Goal: Information Seeking & Learning: Check status

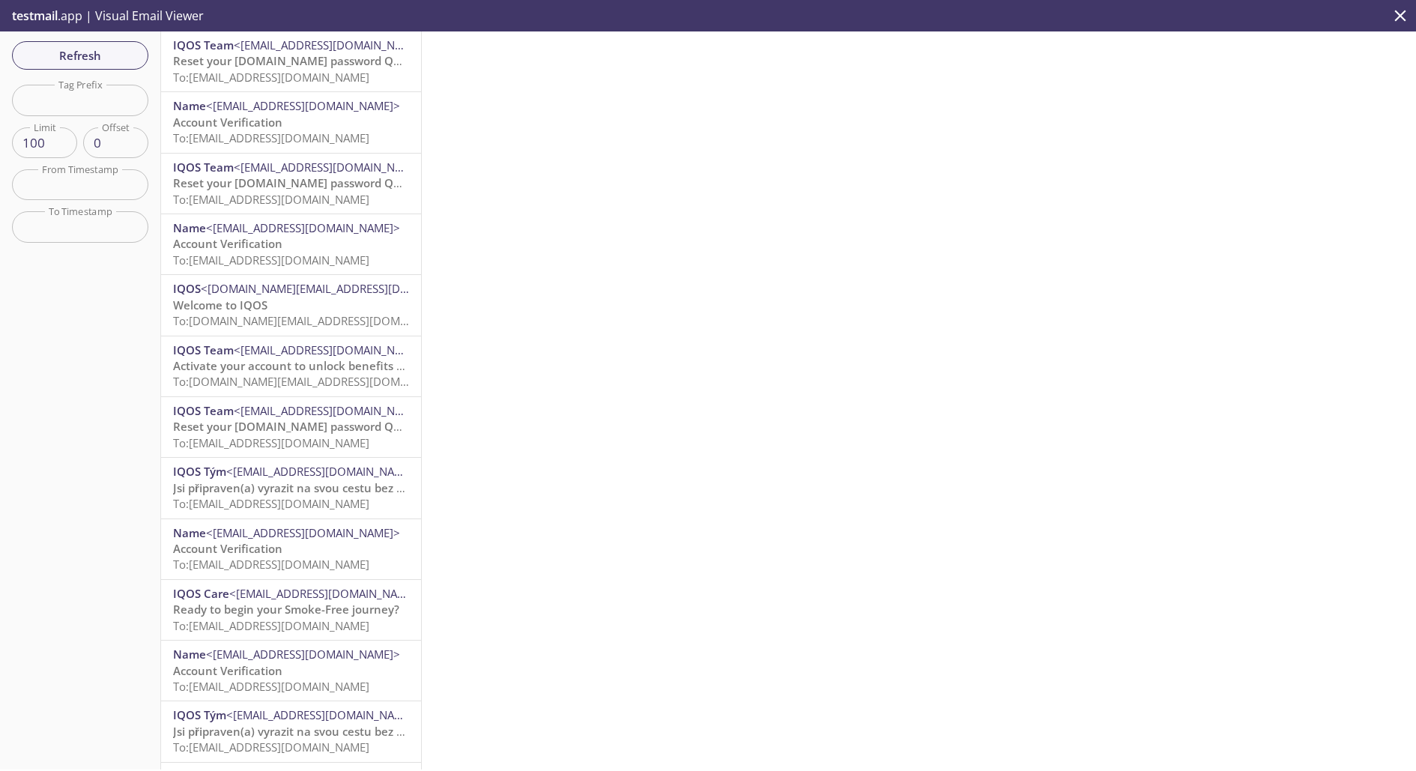
click at [327, 65] on span "Reset your [DOMAIN_NAME] password QA CZ EN" at bounding box center [304, 60] width 263 height 15
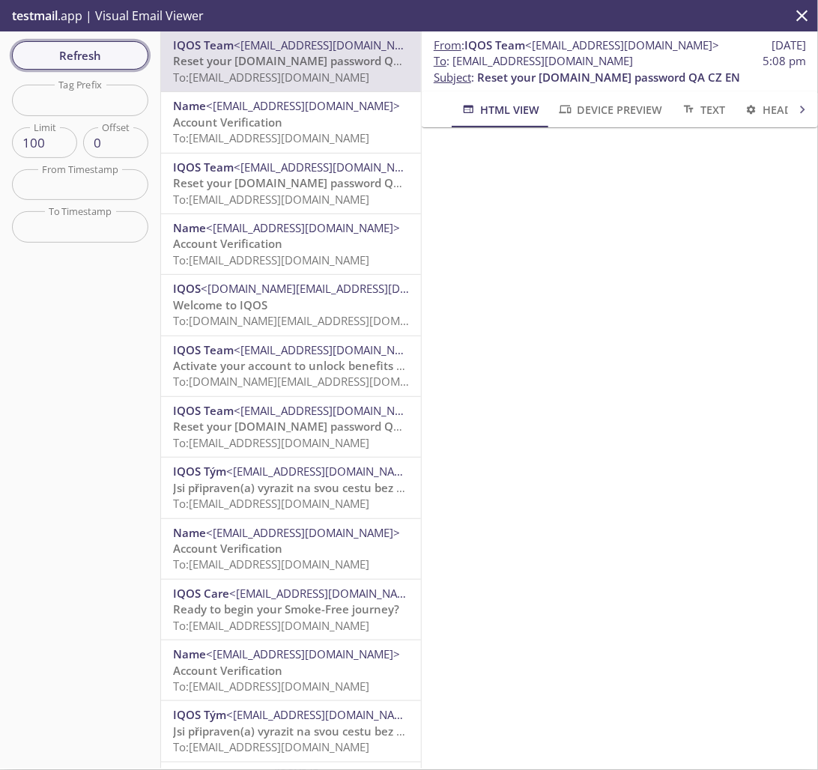
click at [101, 51] on span "Refresh" at bounding box center [80, 55] width 112 height 19
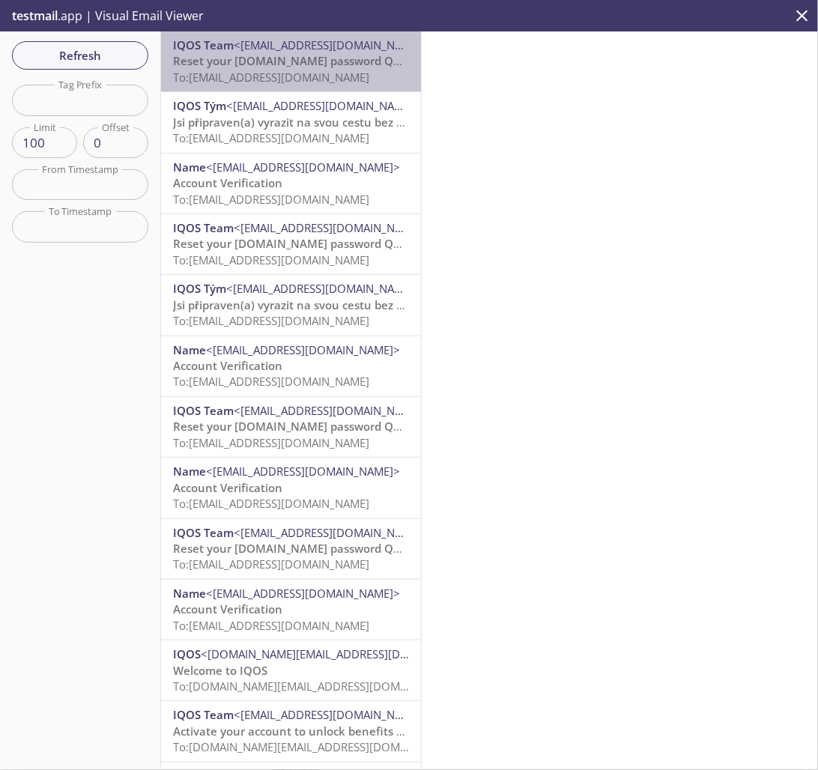
click at [332, 88] on div "IQOS Team <[EMAIL_ADDRESS][DOMAIN_NAME]> Reset your [DOMAIN_NAME] password QA C…" at bounding box center [291, 61] width 260 height 60
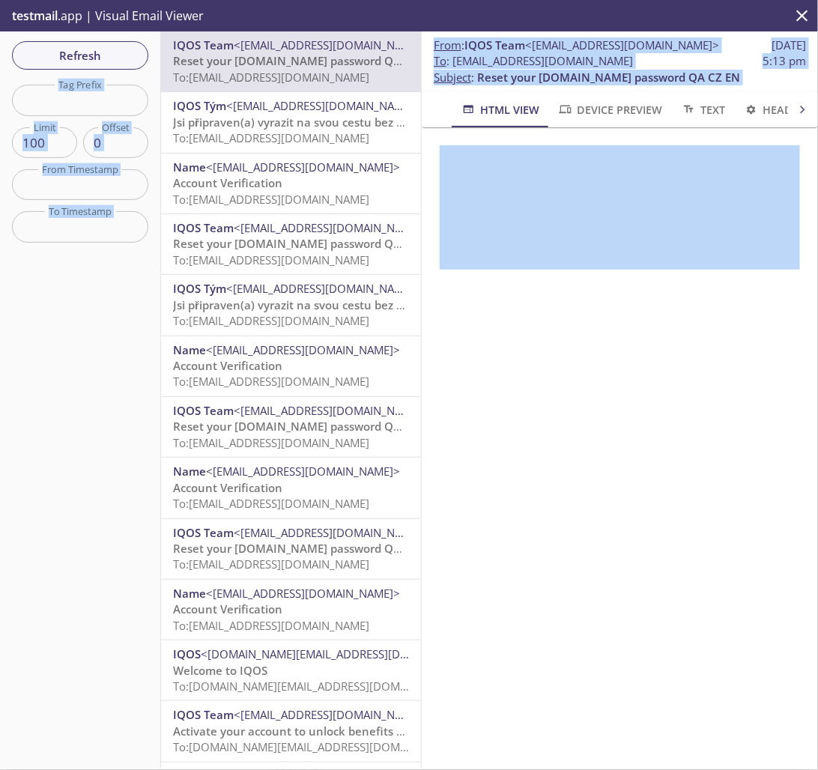
click at [818, 211] on html ".cls-1 { fill: #6d5ca8; } .cls-2 { fill: #3fc191; } .cls-3 { fill: #3b4752; } .…" at bounding box center [409, 385] width 818 height 770
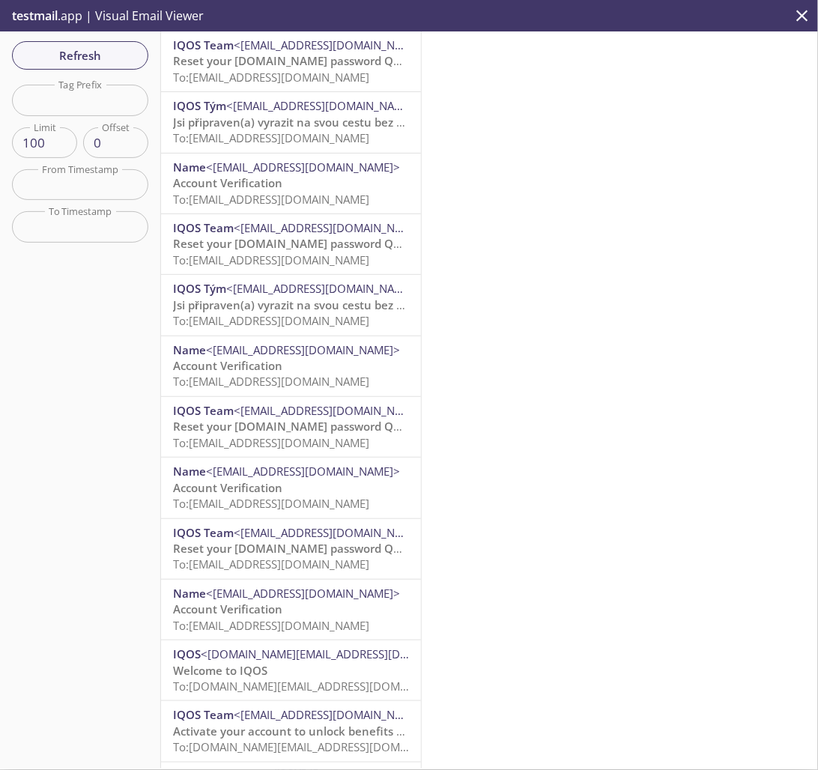
click at [310, 65] on span "Reset your [DOMAIN_NAME] password QA CZ EN" at bounding box center [304, 60] width 263 height 15
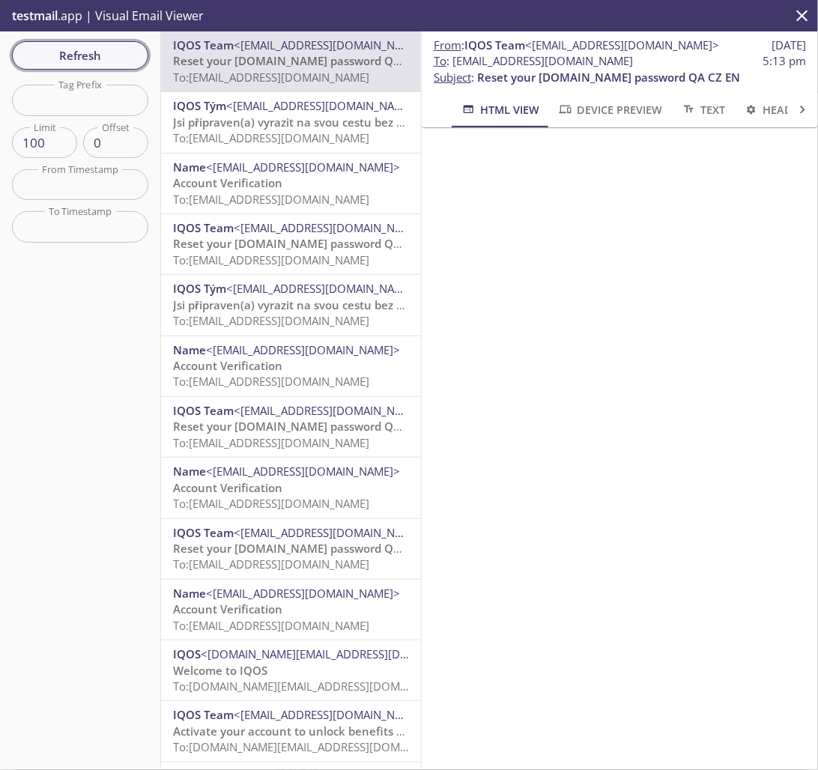
click at [64, 57] on span "Refresh" at bounding box center [80, 55] width 112 height 19
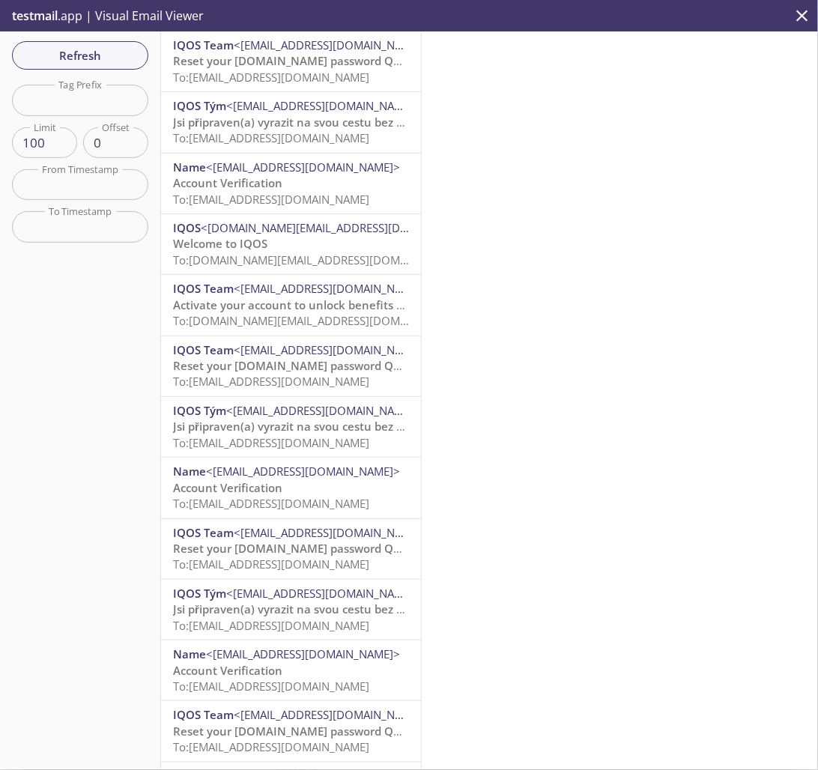
click at [321, 57] on span "Reset your [DOMAIN_NAME] password QA CZ EN" at bounding box center [304, 60] width 263 height 15
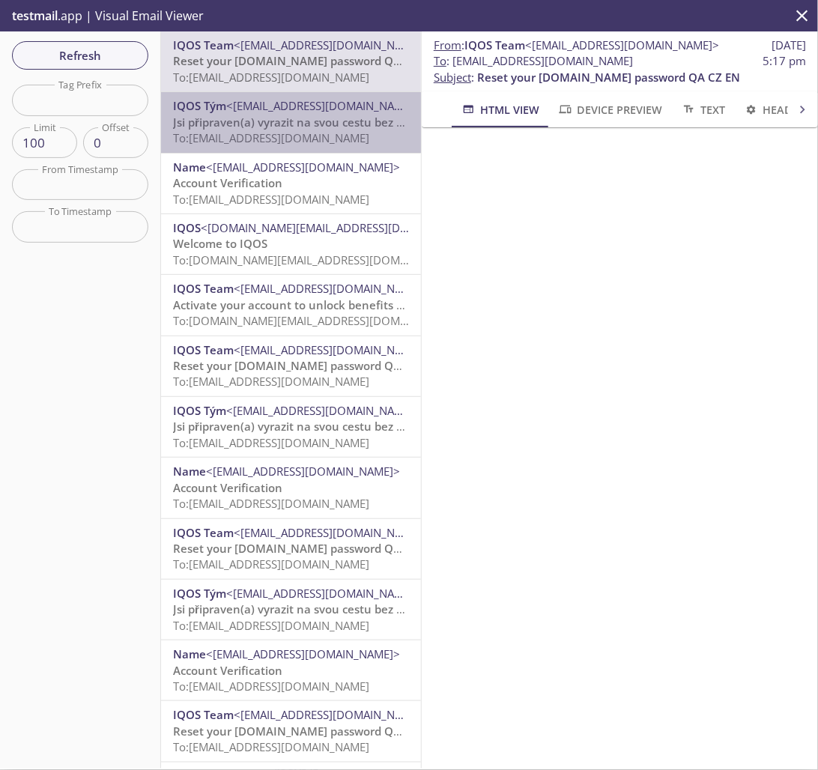
click at [338, 103] on span "<[EMAIL_ADDRESS][DOMAIN_NAME]>" at bounding box center [323, 105] width 194 height 15
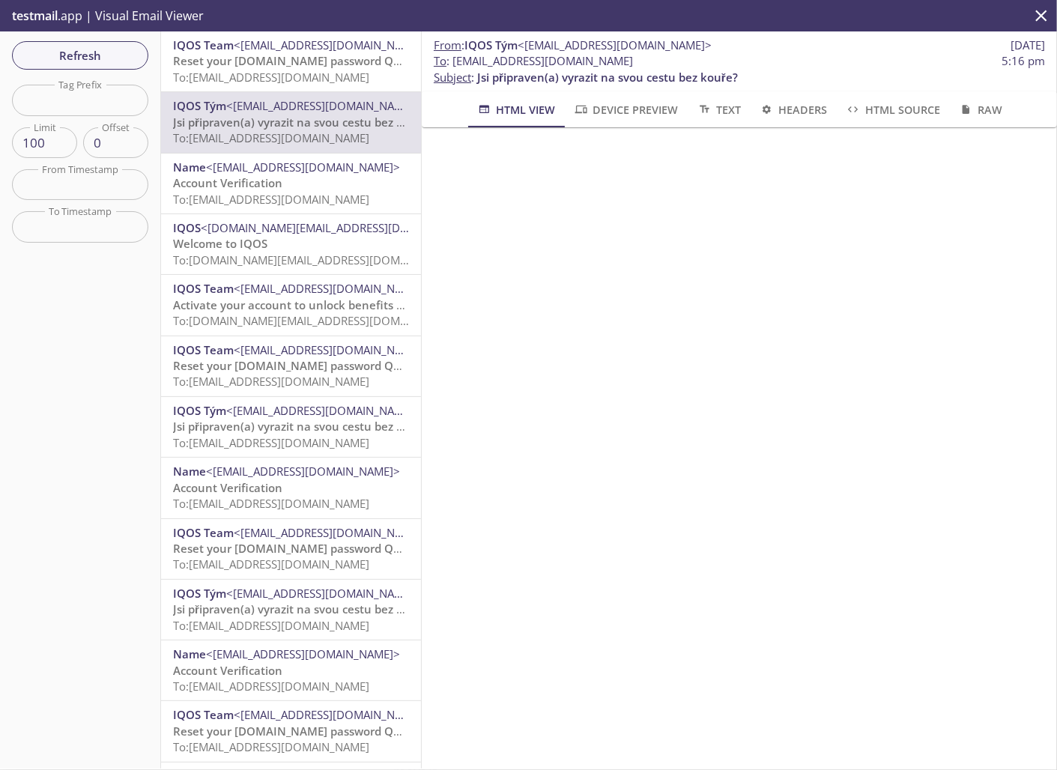
click at [286, 174] on span "<[EMAIL_ADDRESS][DOMAIN_NAME]>" at bounding box center [303, 167] width 194 height 15
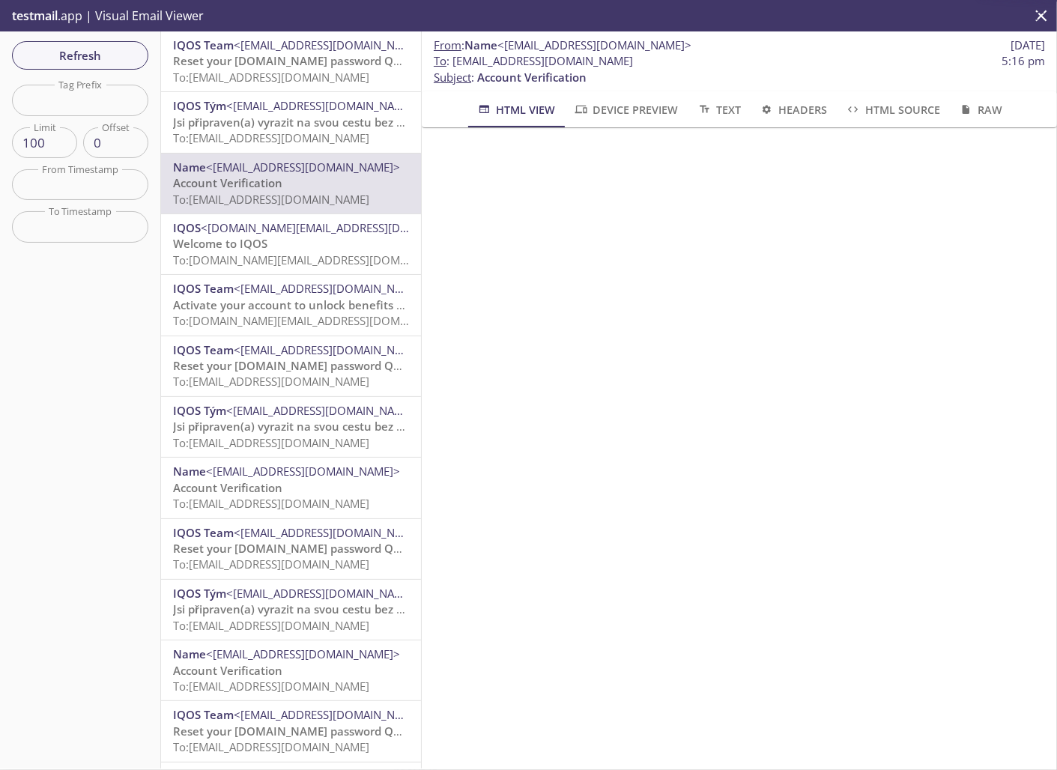
click at [307, 112] on span "<[EMAIL_ADDRESS][DOMAIN_NAME]>" at bounding box center [323, 105] width 194 height 15
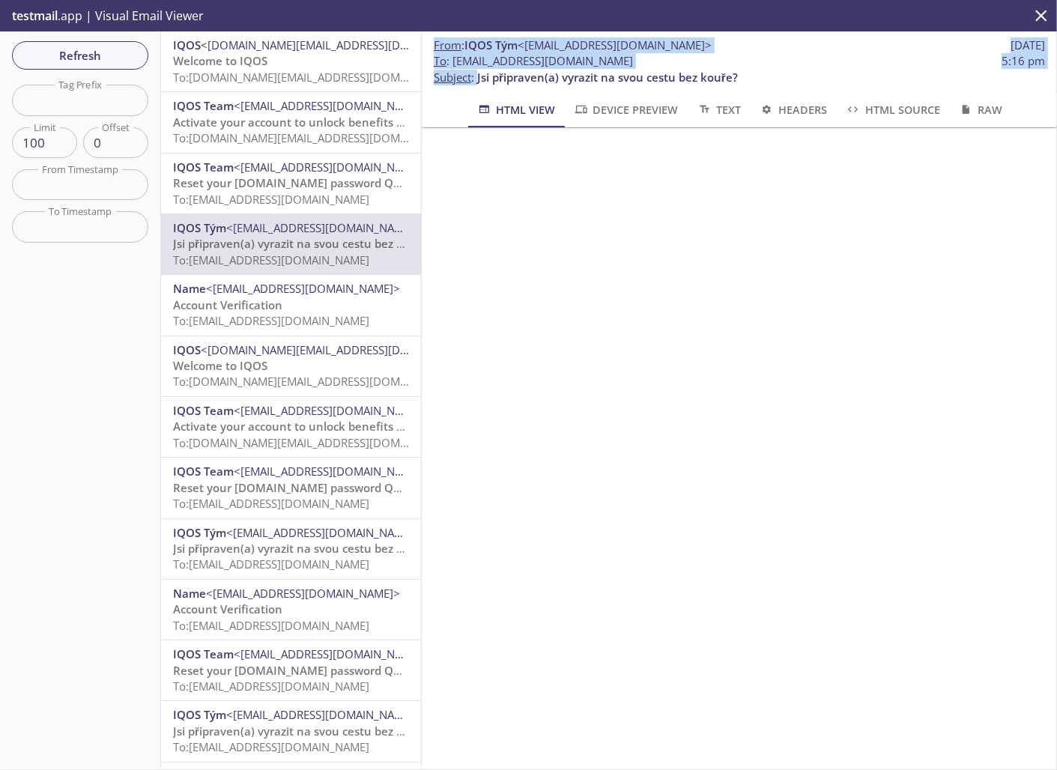
drag, startPoint x: 477, startPoint y: 73, endPoint x: 399, endPoint y: 110, distance: 85.8
click at [399, 110] on div "Refresh Filters Tag Prefix Tag Prefix Limit 100 Limit Offset 0 Offset From Time…" at bounding box center [528, 399] width 1057 height 737
click at [280, 130] on span "To: [DOMAIN_NAME][EMAIL_ADDRESS][DOMAIN_NAME]" at bounding box center [315, 137] width 285 height 15
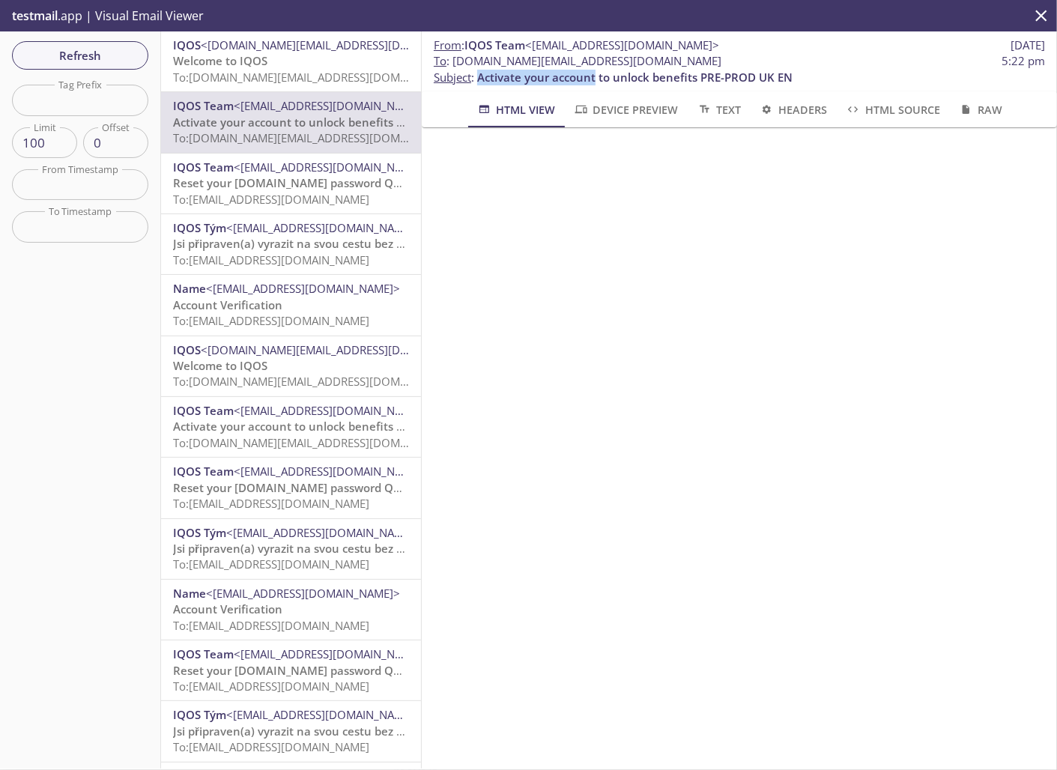
drag, startPoint x: 479, startPoint y: 73, endPoint x: 597, endPoint y: 72, distance: 117.7
click at [597, 72] on span "Activate your account to unlock benefits PRE-PROD UK EN" at bounding box center [635, 77] width 316 height 15
copy span "Activate your account"
click at [818, 256] on div at bounding box center [740, 207] width 636 height 160
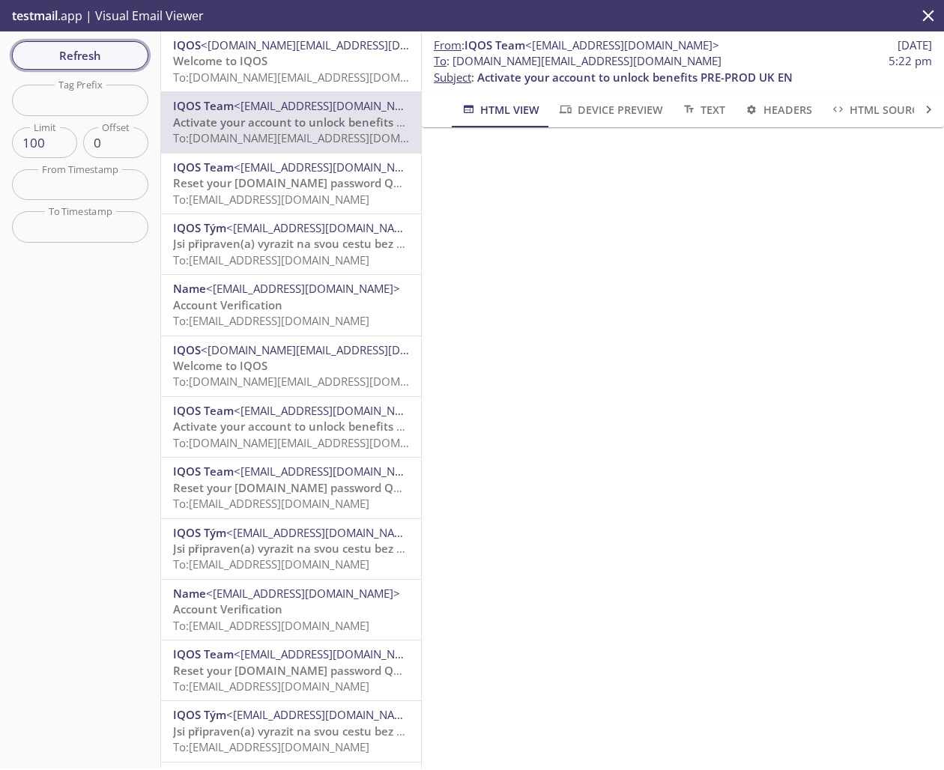
click at [106, 48] on span "Refresh" at bounding box center [80, 55] width 112 height 19
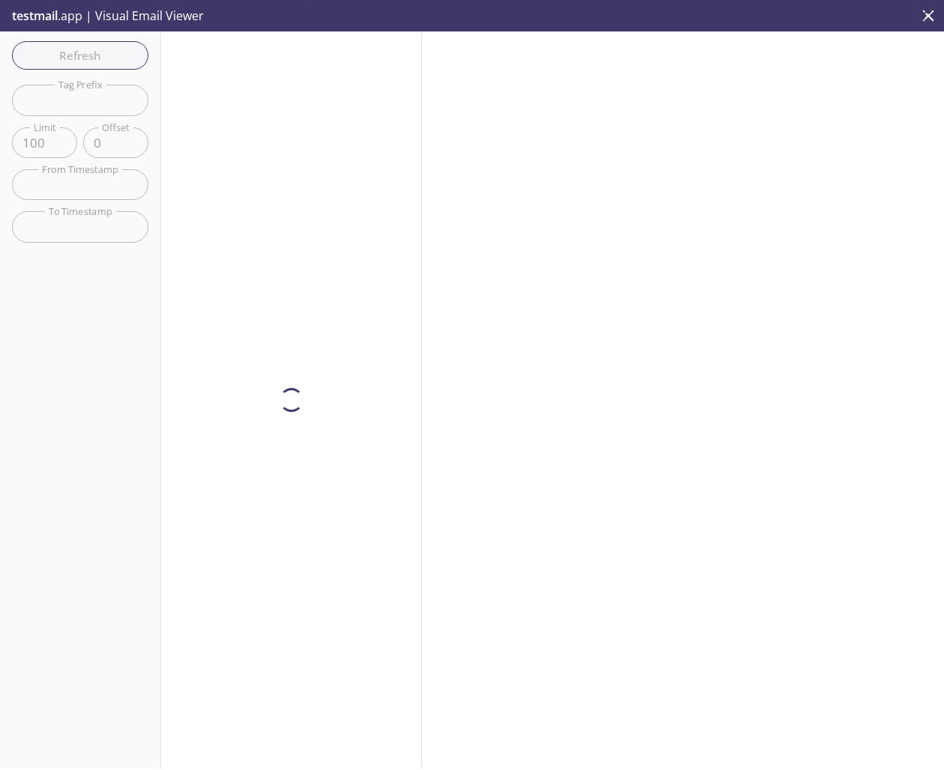
click at [798, 378] on div at bounding box center [683, 399] width 522 height 737
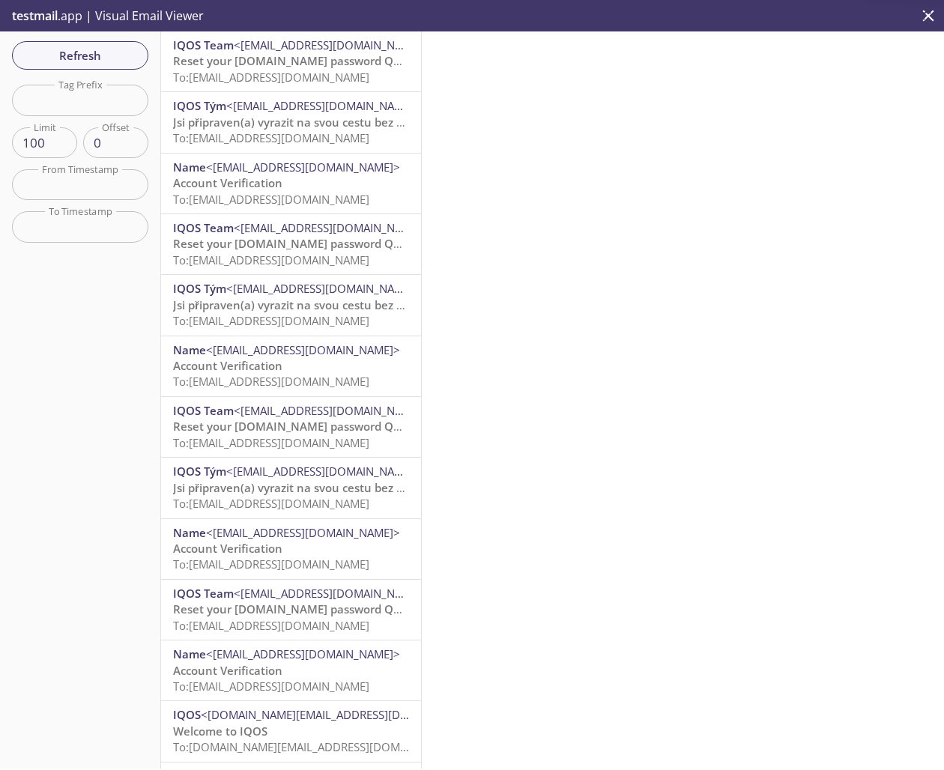
click at [754, 226] on div at bounding box center [683, 399] width 522 height 737
click at [346, 139] on span "To: [EMAIL_ADDRESS][DOMAIN_NAME]" at bounding box center [271, 137] width 196 height 15
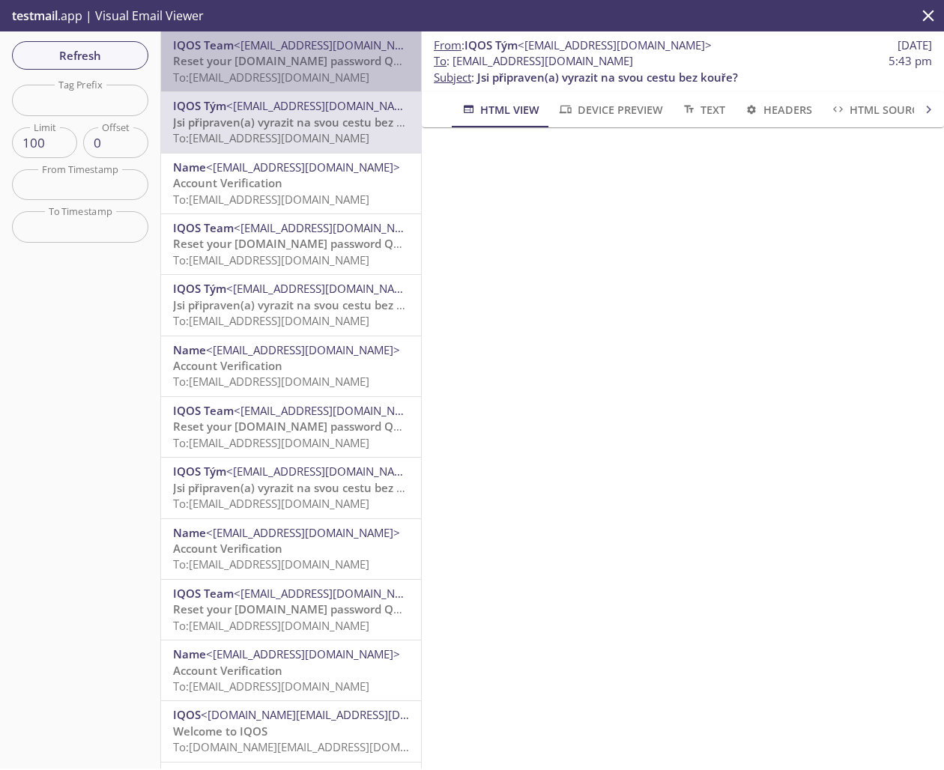
click at [234, 70] on span "To: [EMAIL_ADDRESS][DOMAIN_NAME]" at bounding box center [271, 77] width 196 height 15
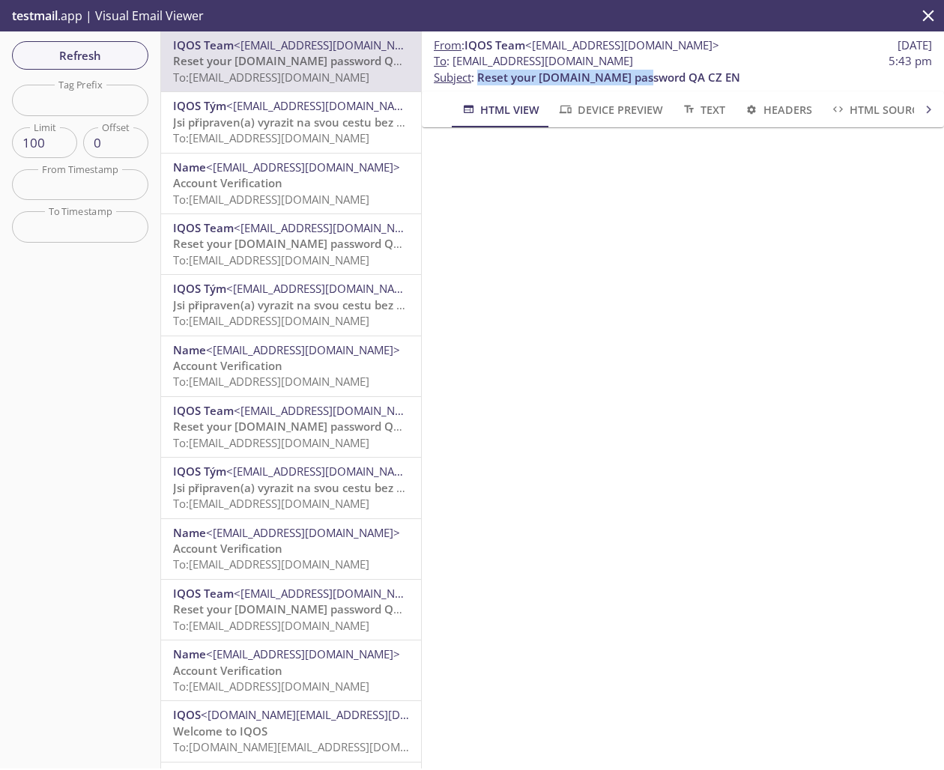
copy span "Reset your [DOMAIN_NAME] password"
drag, startPoint x: 479, startPoint y: 80, endPoint x: 648, endPoint y: 78, distance: 168.6
click at [648, 78] on span "Reset your [DOMAIN_NAME] password QA CZ EN" at bounding box center [608, 77] width 263 height 15
